Goal: Task Accomplishment & Management: Manage account settings

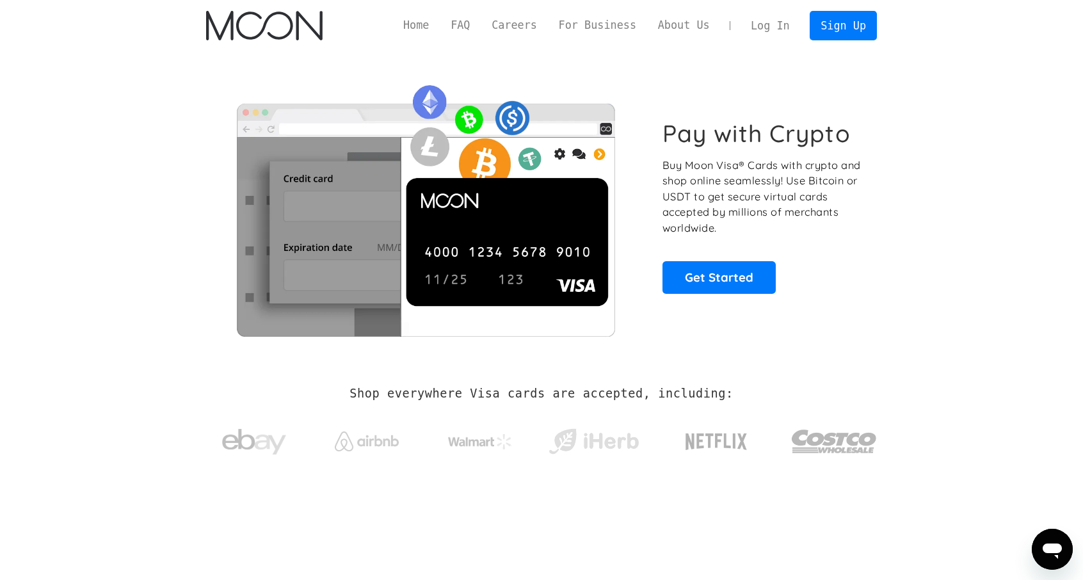
click at [770, 26] on link "Log In" at bounding box center [770, 26] width 60 height 28
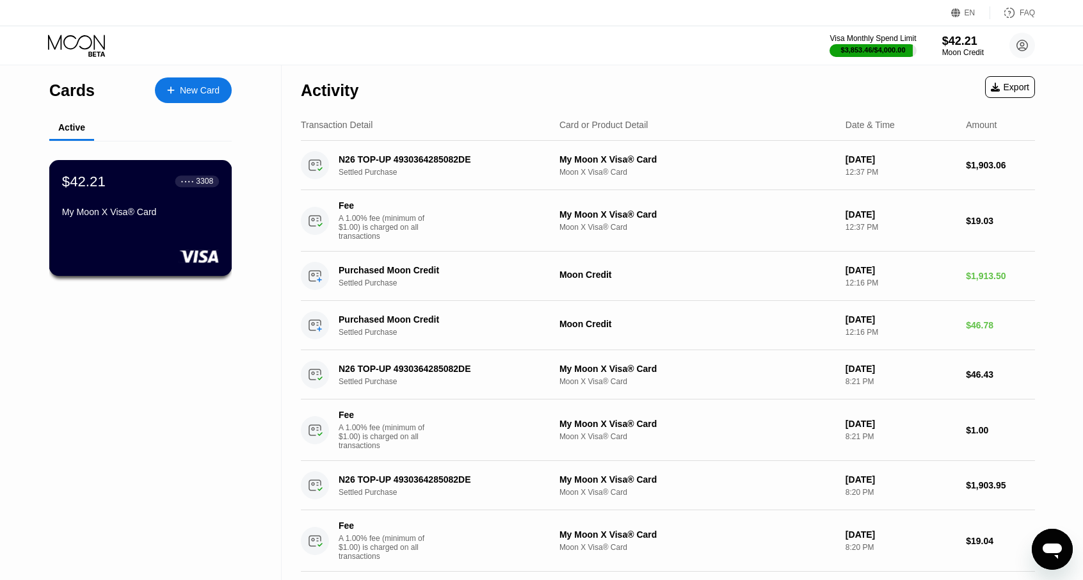
click at [119, 262] on div at bounding box center [140, 256] width 157 height 13
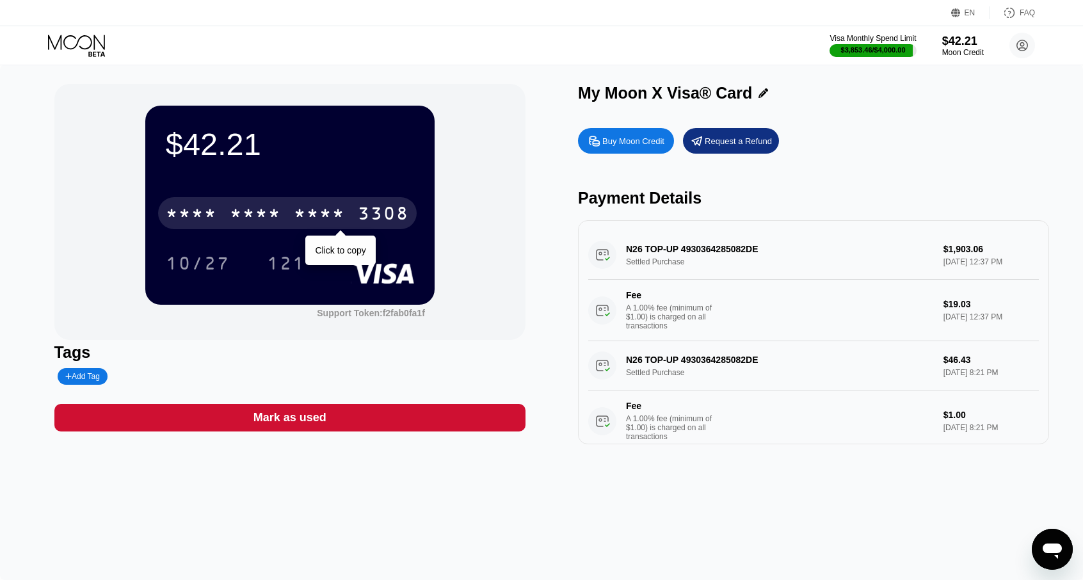
click at [270, 203] on div "* * * * * * * * * * * * 3308" at bounding box center [287, 213] width 259 height 32
